Goal: Check status: Check status

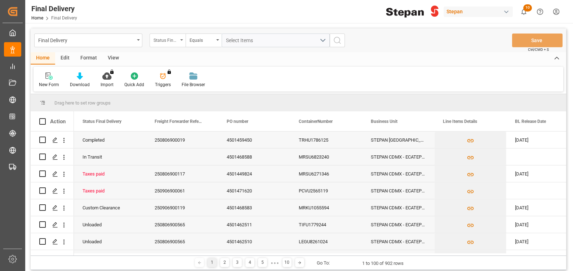
click at [171, 36] on div "Status Final Delivery" at bounding box center [165, 39] width 24 height 8
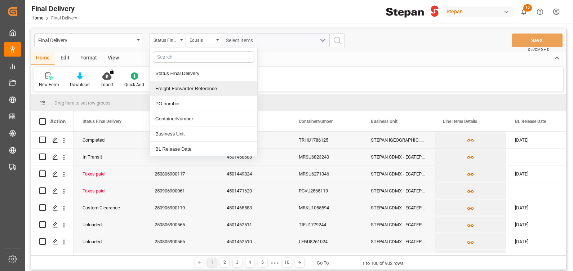
click at [190, 86] on div "Freight Forwarder Reference" at bounding box center [203, 88] width 107 height 15
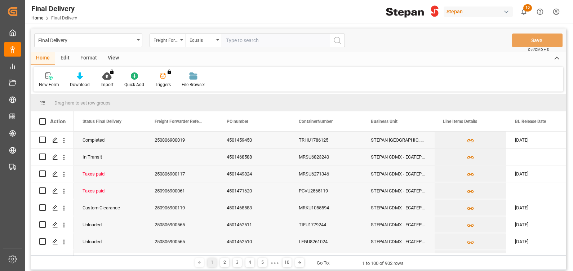
click at [238, 36] on input "text" at bounding box center [275, 40] width 108 height 14
paste input "250906900061"
type input "250906900061"
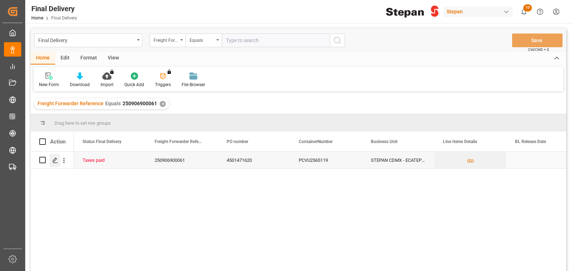
click at [55, 160] on polygon "Press SPACE to select this row." at bounding box center [55, 160] width 4 height 4
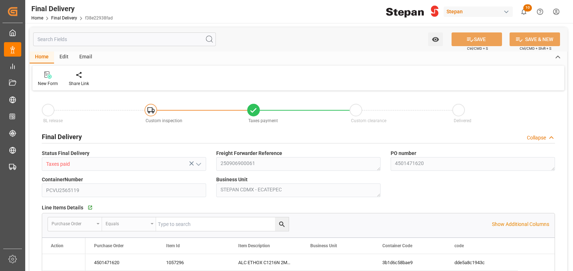
type input "[DATE]"
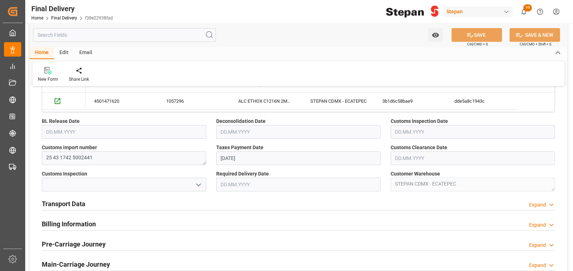
scroll to position [162, 0]
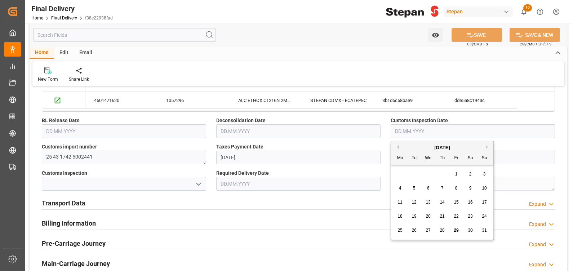
click at [421, 126] on input "text" at bounding box center [472, 131] width 164 height 14
click at [456, 228] on span "29" at bounding box center [455, 230] width 5 height 5
type input "[DATE]"
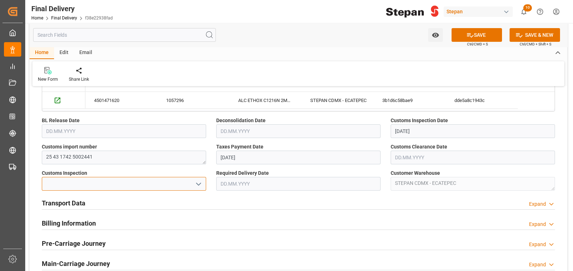
click at [148, 180] on input at bounding box center [124, 184] width 164 height 14
click at [199, 185] on icon "open menu" at bounding box center [198, 184] width 9 height 9
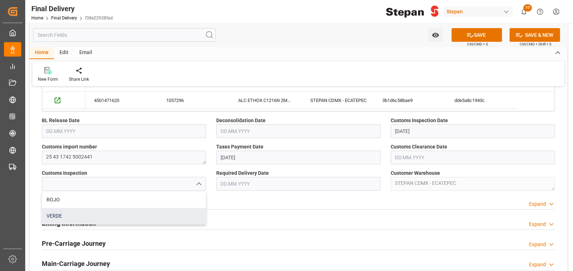
click at [84, 212] on div "VERDE" at bounding box center [123, 216] width 163 height 16
type input "VERDE"
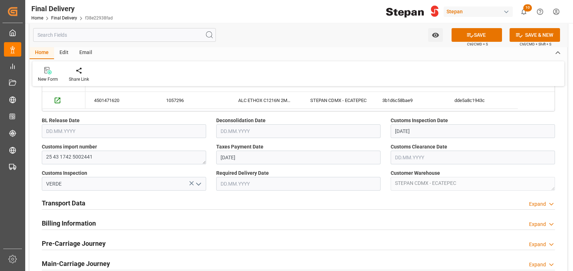
click at [177, 205] on div "Transport Data Expand" at bounding box center [298, 203] width 513 height 14
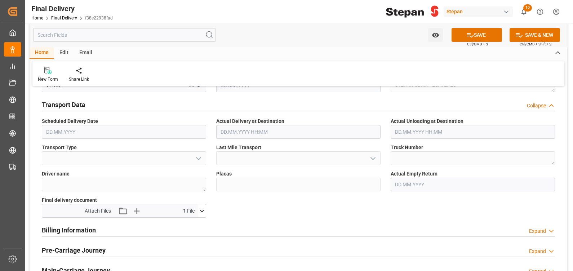
scroll to position [261, 0]
click at [199, 224] on div "Billing Information Expand" at bounding box center [298, 229] width 513 height 14
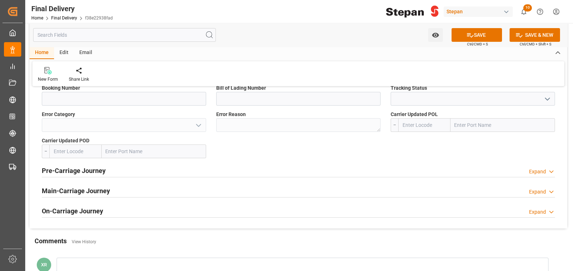
scroll to position [668, 0]
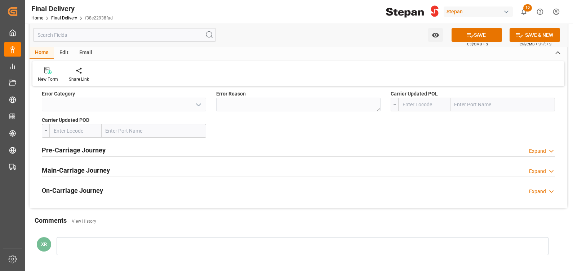
click at [173, 145] on div "Pre-Carriage Journey Expand" at bounding box center [298, 150] width 513 height 14
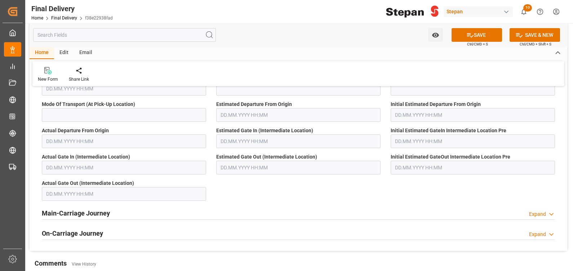
scroll to position [812, 0]
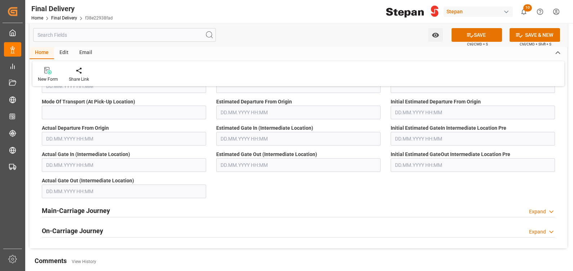
click at [161, 212] on div "Main-Carriage Journey Expand" at bounding box center [298, 210] width 513 height 14
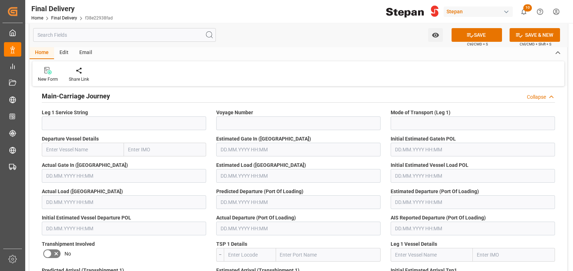
scroll to position [777, 0]
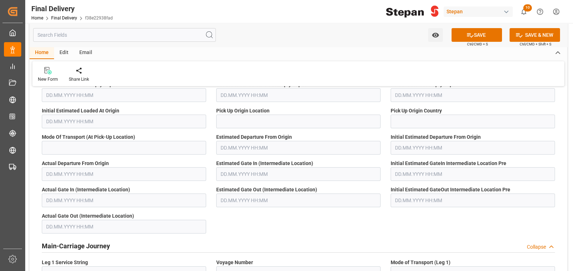
click at [98, 246] on h2 "Main-Carriage Journey" at bounding box center [76, 246] width 68 height 10
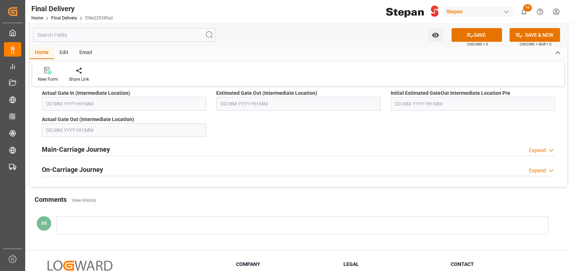
scroll to position [875, 0]
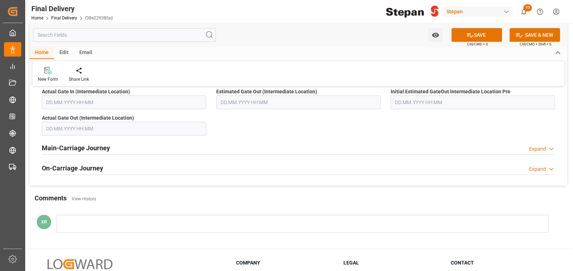
click at [130, 169] on div "On-Carriage Journey Expand" at bounding box center [298, 168] width 513 height 14
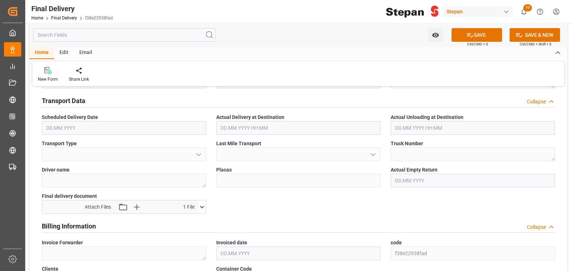
scroll to position [0, 0]
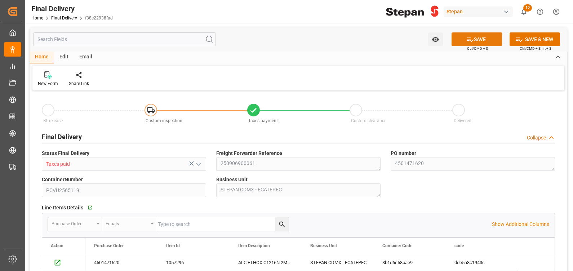
click at [467, 37] on icon at bounding box center [470, 39] width 6 height 4
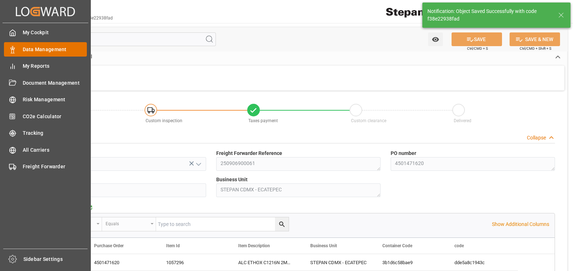
click at [12, 51] on icon at bounding box center [12, 49] width 7 height 7
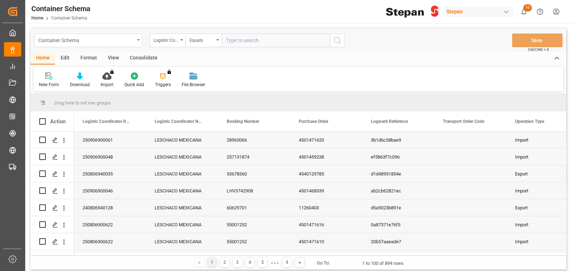
click at [113, 38] on div "Container Schema" at bounding box center [86, 39] width 96 height 9
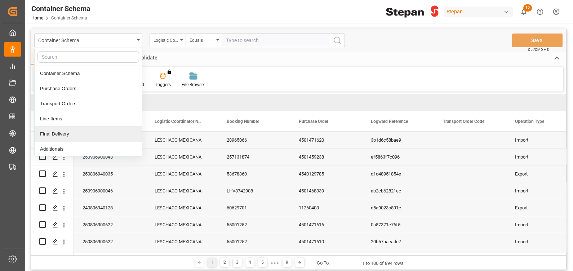
click at [65, 134] on div "Final Delivery" at bounding box center [88, 133] width 107 height 15
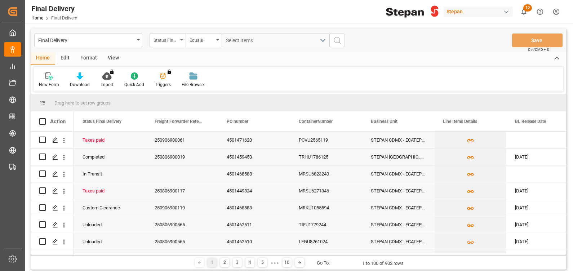
click at [165, 39] on div "Status Final Delivery" at bounding box center [165, 39] width 24 height 8
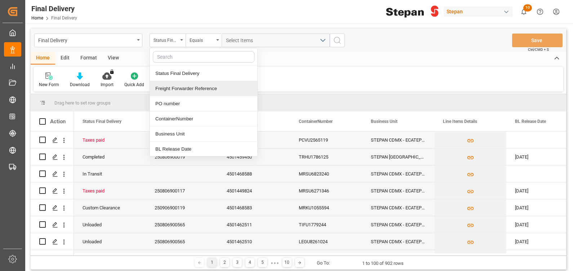
click at [209, 88] on div "Freight Forwarder Reference" at bounding box center [203, 88] width 107 height 15
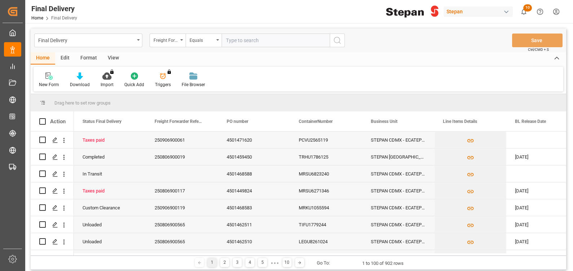
click at [237, 38] on input "text" at bounding box center [275, 40] width 108 height 14
click at [236, 37] on input "250906900061" at bounding box center [275, 40] width 108 height 14
paste input "806900622"
type input "250806900622"
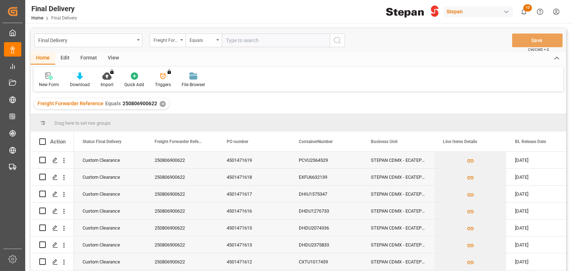
click at [160, 104] on div "✕" at bounding box center [163, 104] width 6 height 6
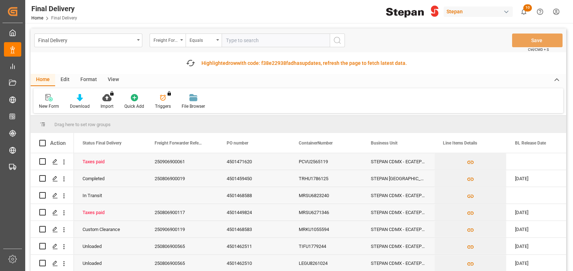
click at [247, 43] on input "text" at bounding box center [275, 40] width 108 height 14
paste input "250906900061"
type input "250906900061"
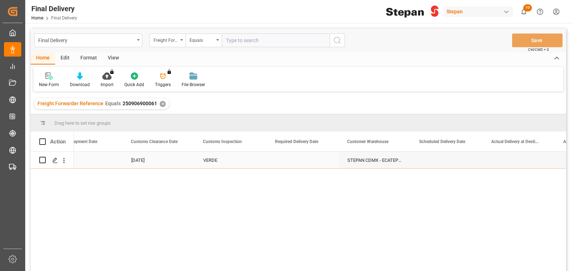
click at [367, 158] on div "STEPAN CDMX - ECATEPEC" at bounding box center [375, 160] width 72 height 17
click at [54, 157] on icon "Press SPACE to select this row." at bounding box center [55, 160] width 6 height 6
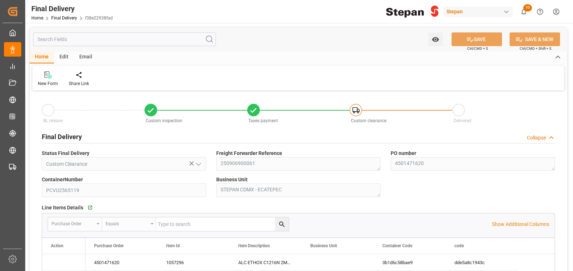
type input "[DATE]"
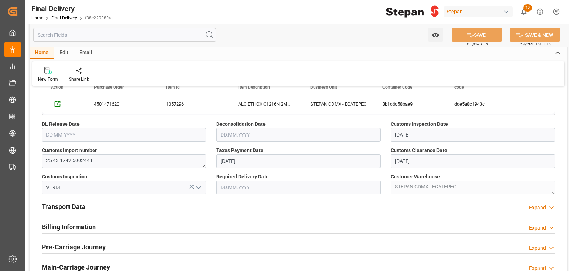
click at [547, 205] on div "Expand" at bounding box center [542, 208] width 26 height 8
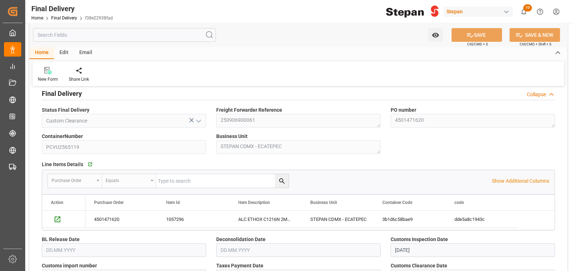
scroll to position [49, 0]
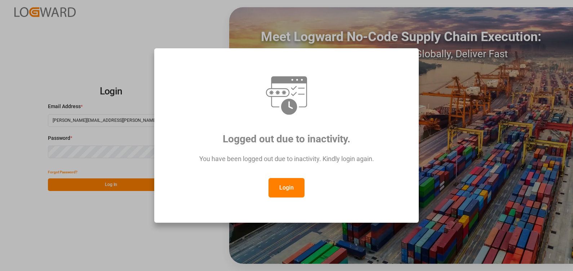
click at [287, 185] on button "Login" at bounding box center [286, 187] width 36 height 19
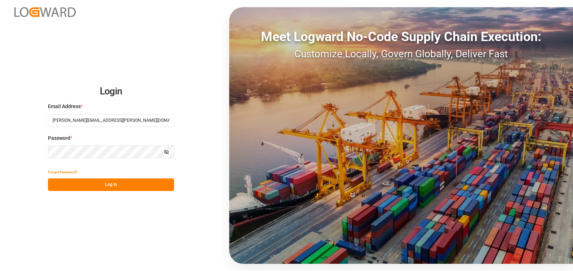
click at [118, 185] on button "Log In" at bounding box center [111, 184] width 126 height 13
